Goal: Transaction & Acquisition: Purchase product/service

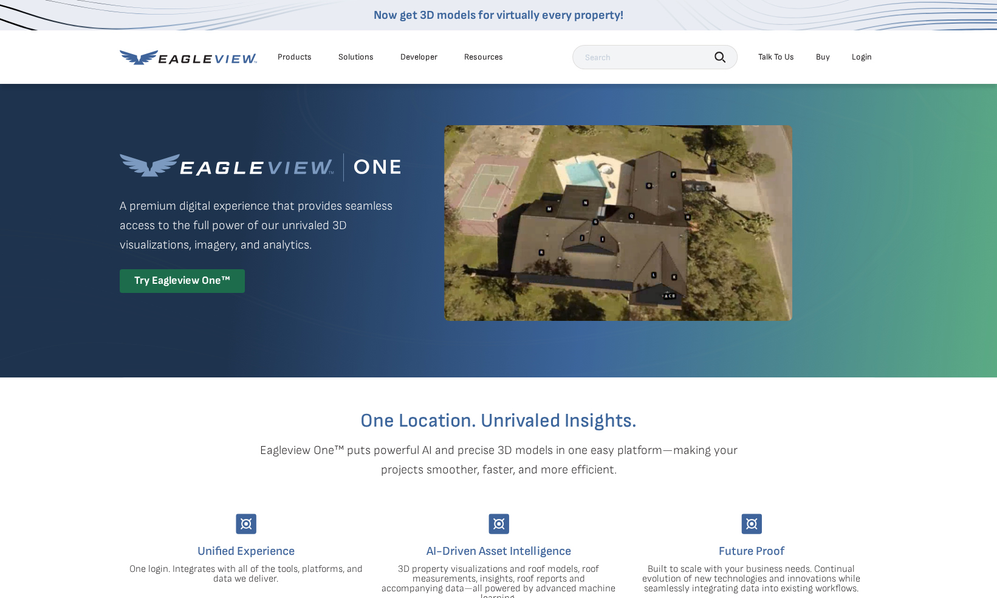
click at [865, 57] on div "Login" at bounding box center [862, 57] width 20 height 11
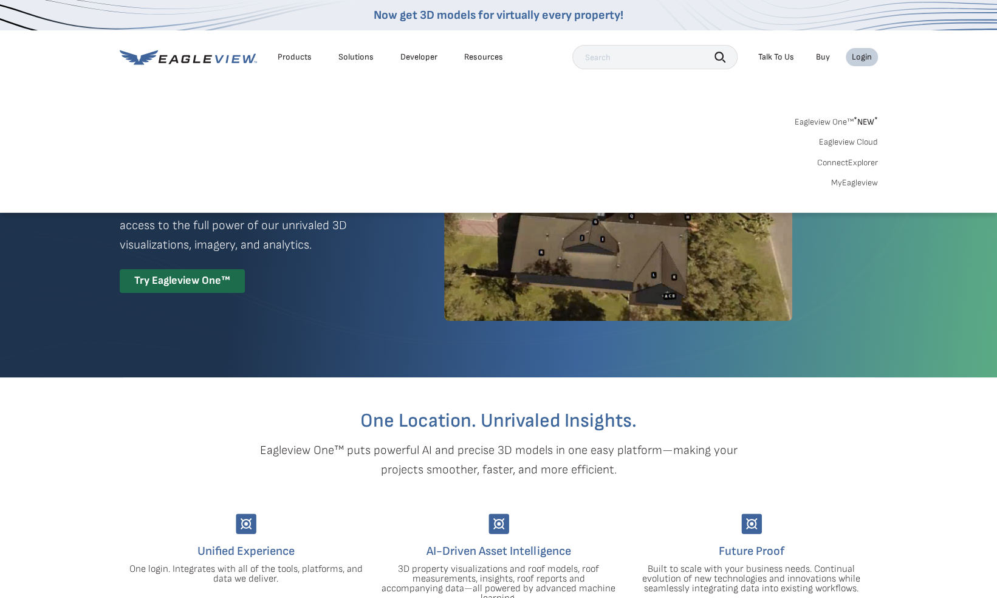
click at [847, 185] on link "MyEagleview" at bounding box center [854, 182] width 47 height 11
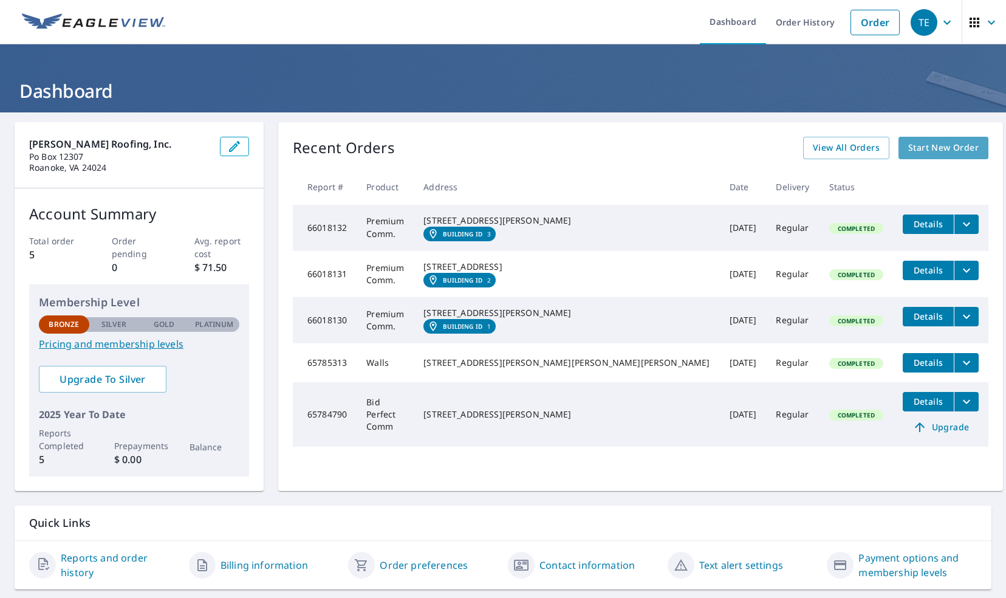
click at [927, 146] on span "Start New Order" at bounding box center [943, 147] width 70 height 15
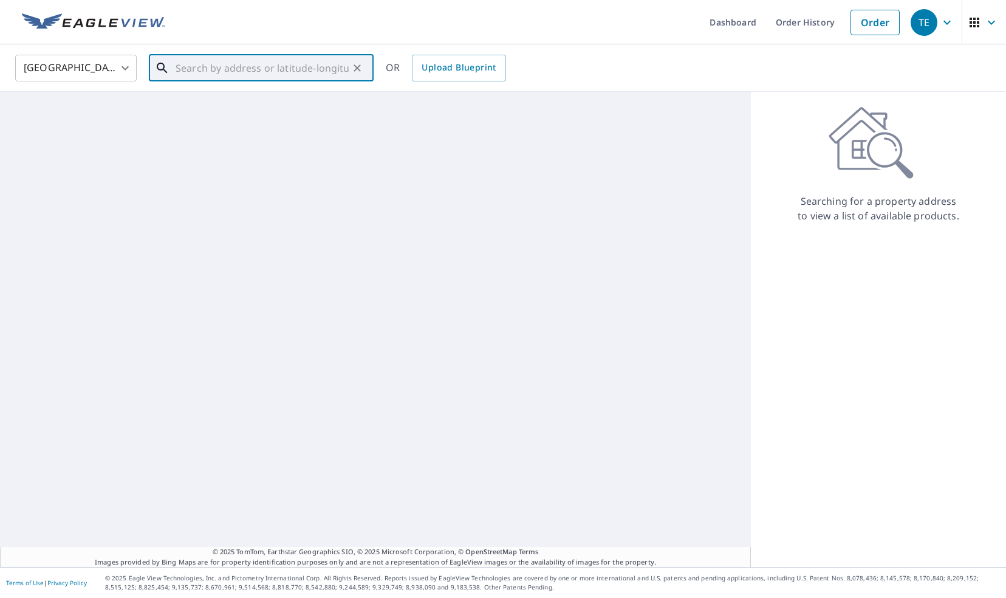
click at [248, 69] on input "text" at bounding box center [262, 68] width 173 height 34
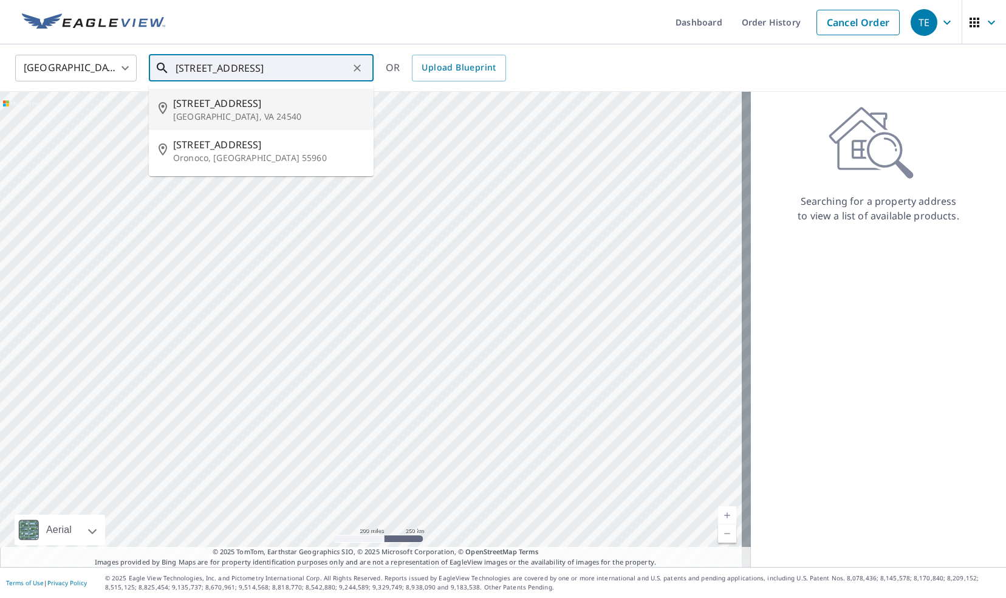
click at [238, 109] on span "645 River Park Dr" at bounding box center [268, 103] width 191 height 15
type input "645 River Park Dr Danville, VA 24540"
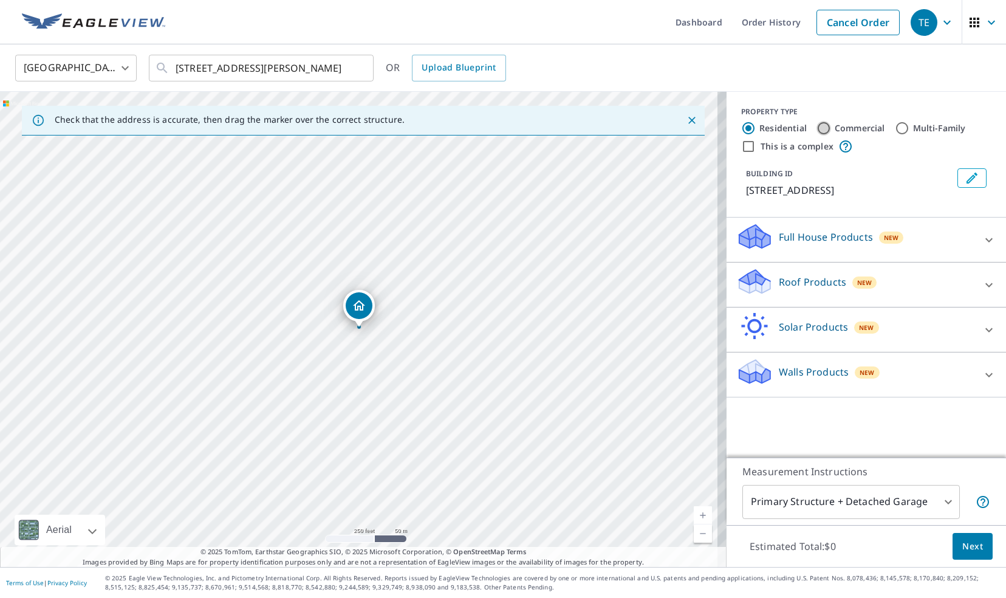
click at [817, 126] on input "Commercial" at bounding box center [824, 128] width 15 height 15
radio input "true"
type input "4"
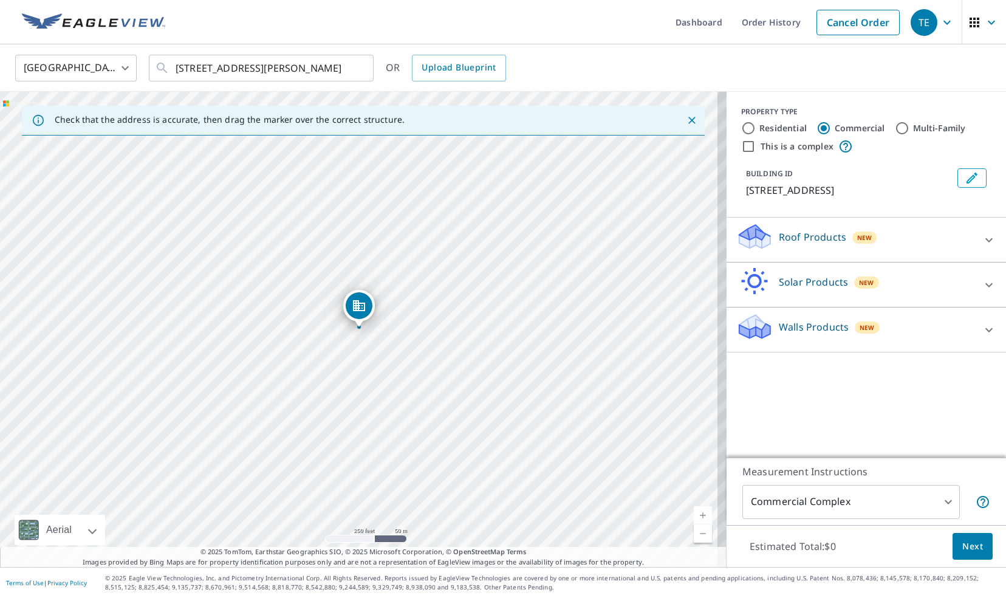
click at [828, 241] on p "Roof Products" at bounding box center [812, 237] width 67 height 15
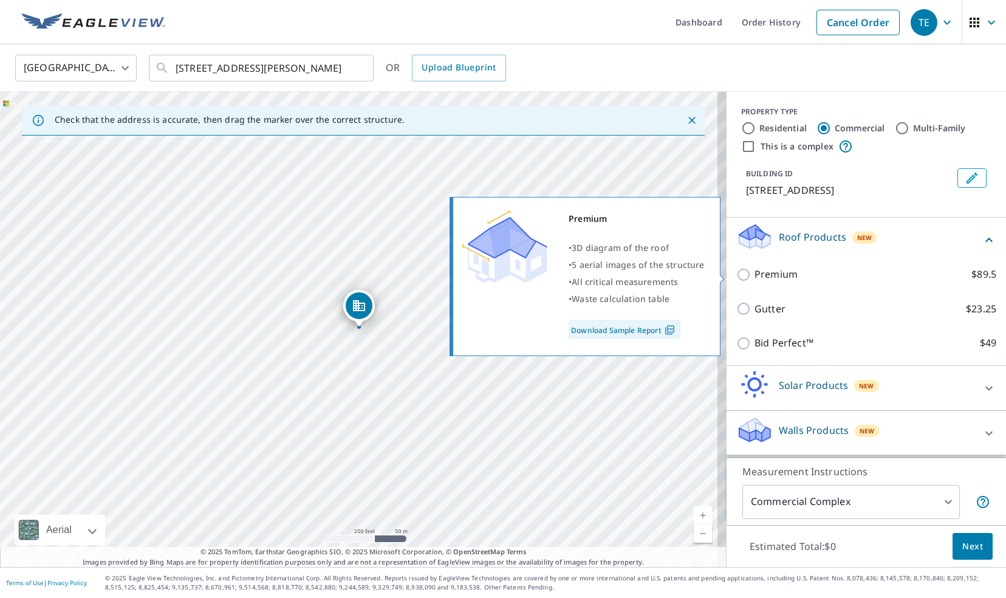
click at [755, 278] on p "Premium" at bounding box center [776, 274] width 43 height 15
click at [750, 278] on input "Premium $89.5" at bounding box center [745, 274] width 18 height 15
checkbox input "true"
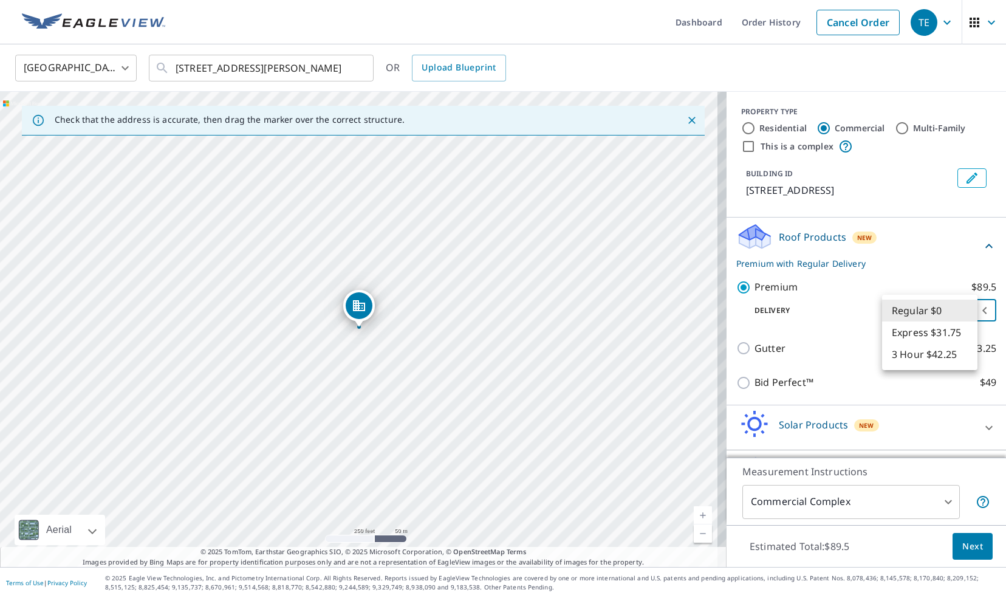
click at [936, 310] on body "TE TE Dashboard Order History Cancel Order TE United States US ​ 645 River Park…" at bounding box center [503, 299] width 1006 height 598
click at [787, 210] on div at bounding box center [503, 299] width 1006 height 598
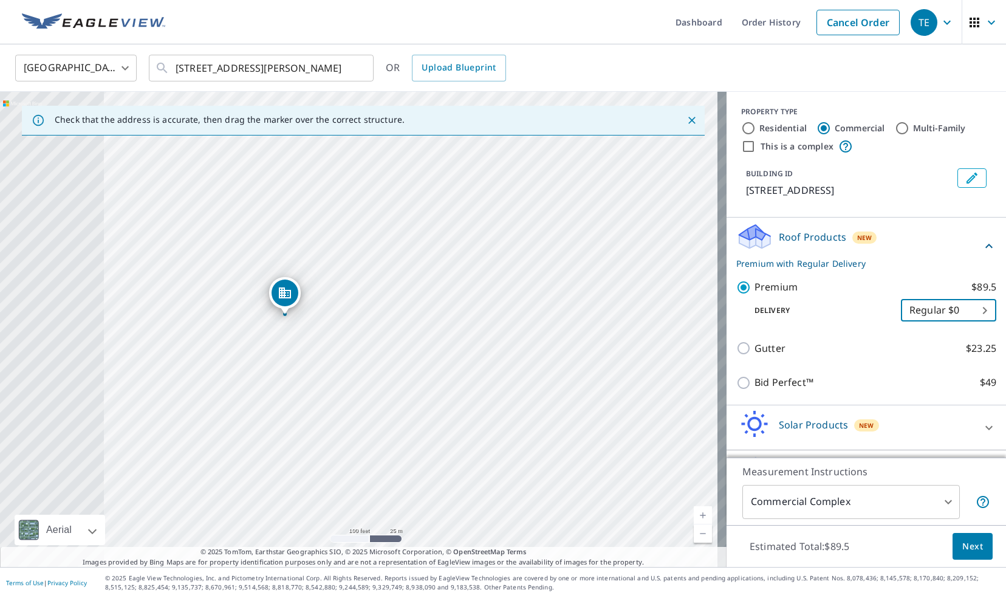
drag, startPoint x: 180, startPoint y: 359, endPoint x: 351, endPoint y: 352, distance: 170.9
click at [351, 352] on div "645 River Park Dr Danville, VA 24540" at bounding box center [363, 329] width 727 height 475
